Goal: Find specific page/section: Find specific page/section

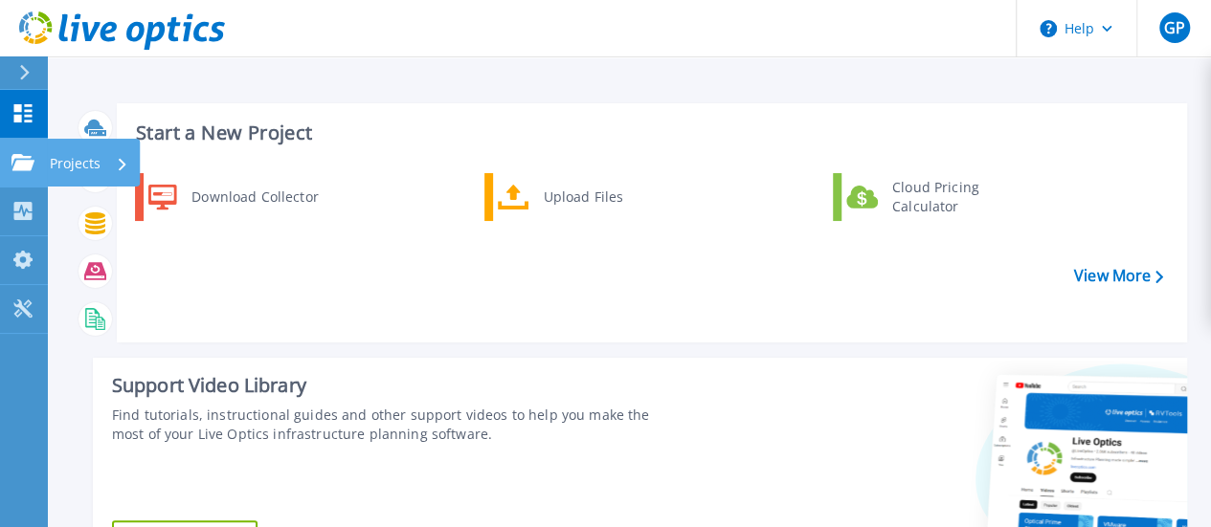
click at [82, 169] on p "Projects" at bounding box center [75, 164] width 51 height 50
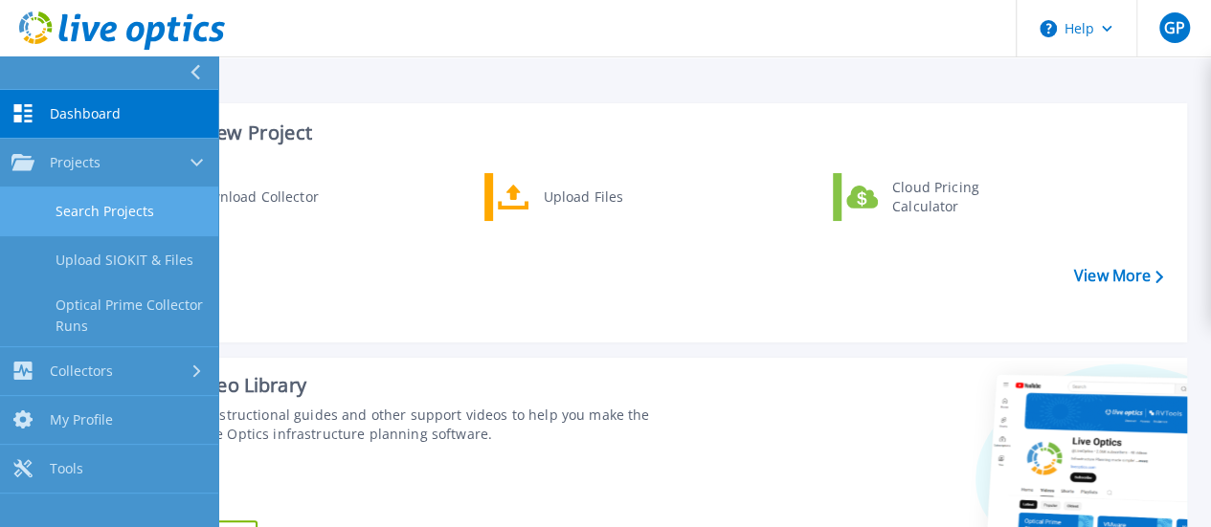
click at [89, 220] on link "Search Projects" at bounding box center [109, 212] width 218 height 49
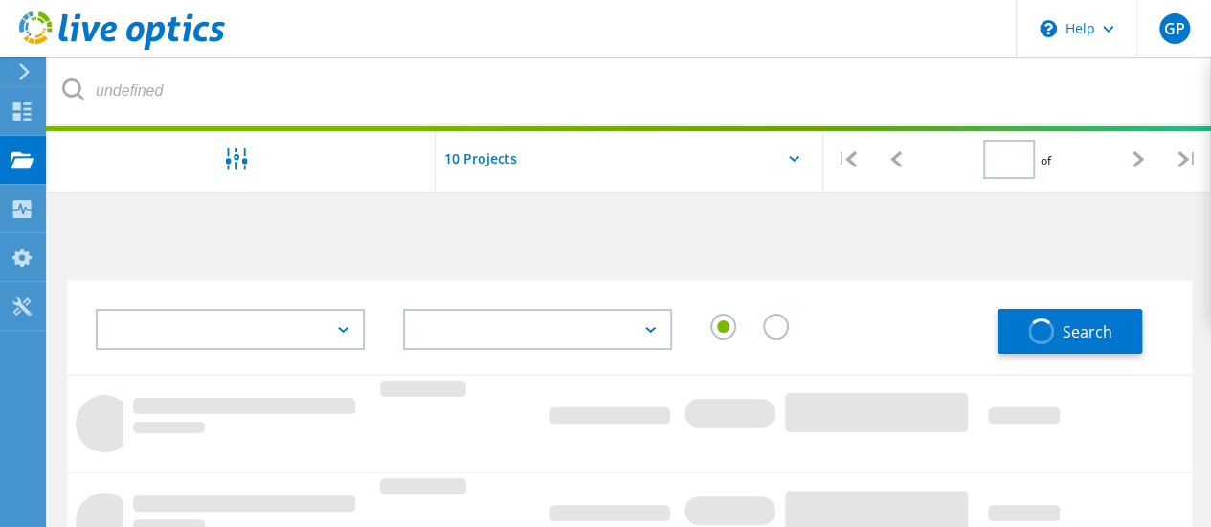
type input "1"
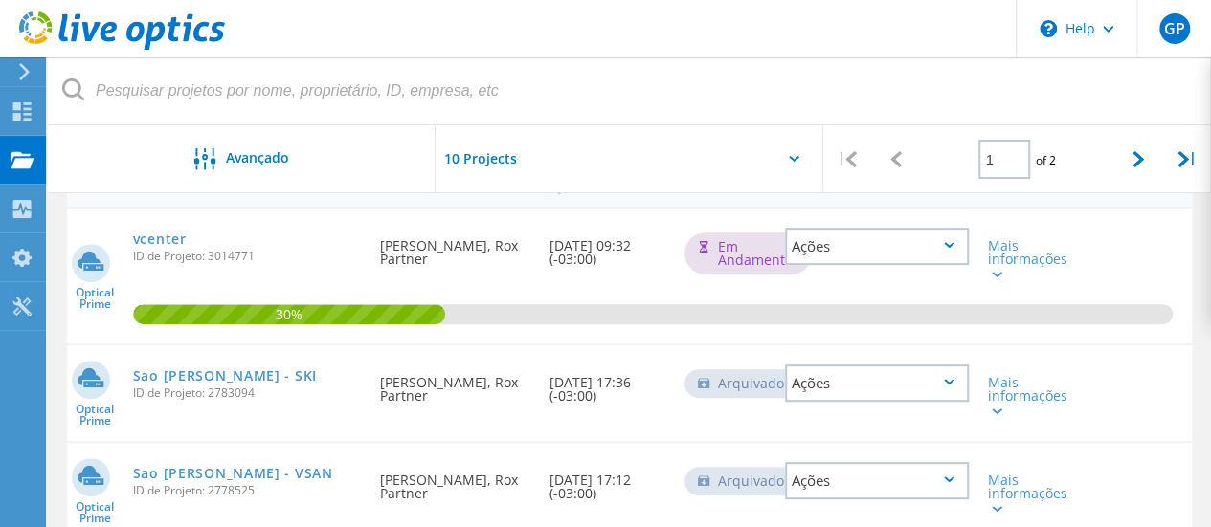
scroll to position [257, 0]
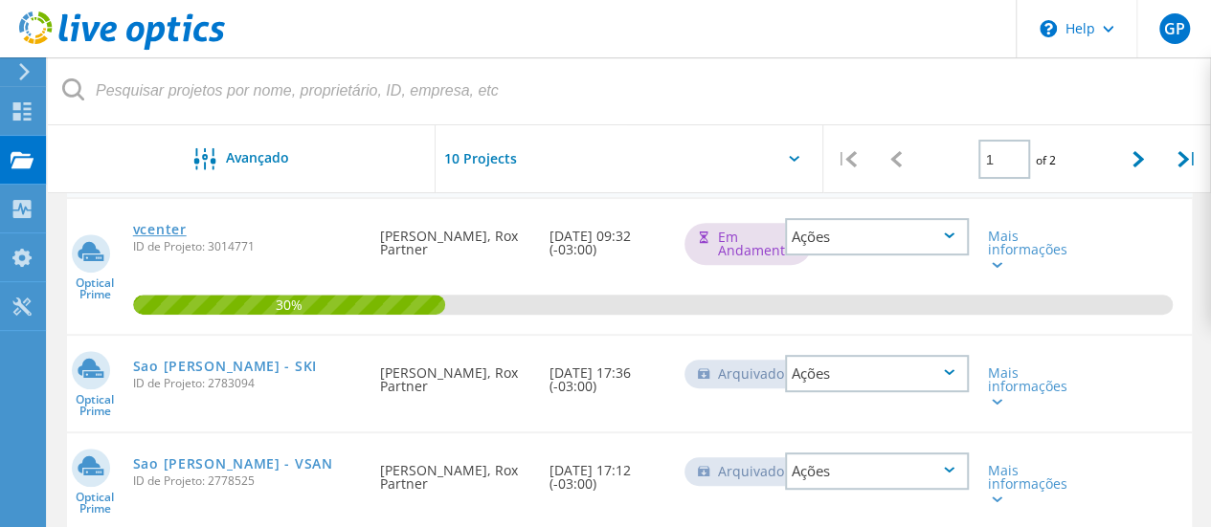
click at [148, 233] on link "vcenter" at bounding box center [160, 229] width 54 height 13
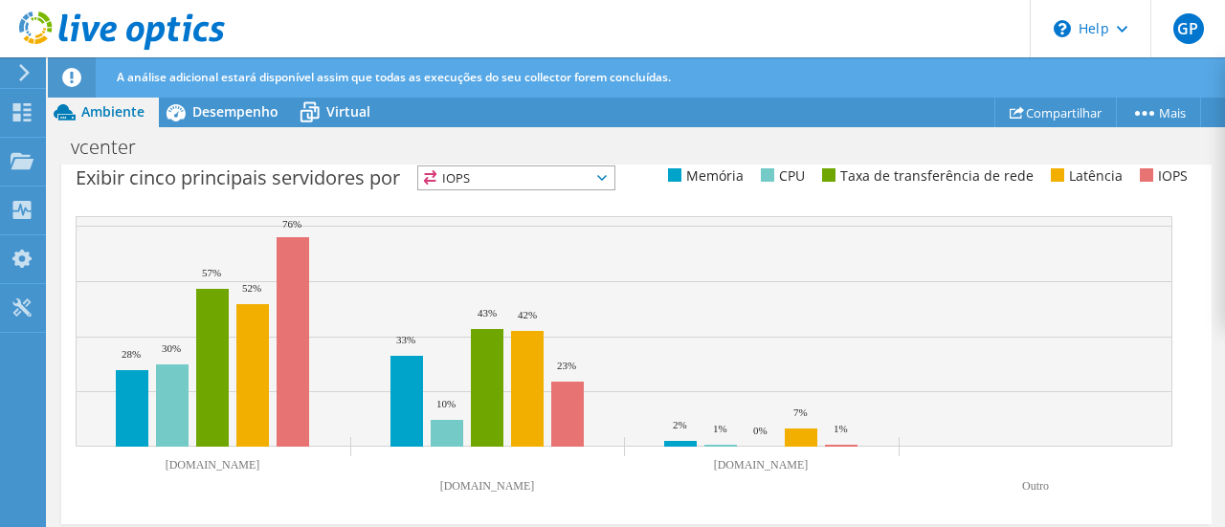
scroll to position [961, 0]
